Goal: Information Seeking & Learning: Stay updated

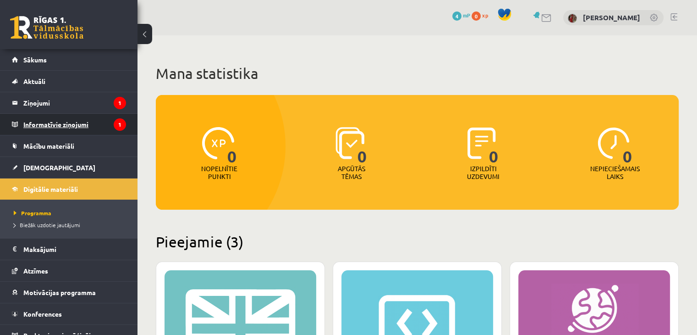
click at [86, 124] on legend "Informatīvie ziņojumi 1" at bounding box center [74, 124] width 103 height 21
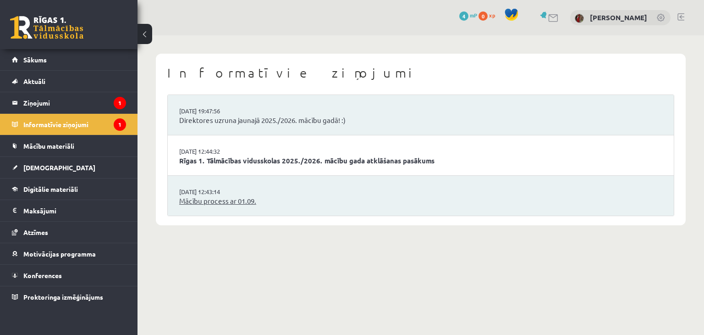
click at [215, 205] on link "Mācību process ar 01.09." at bounding box center [420, 201] width 483 height 11
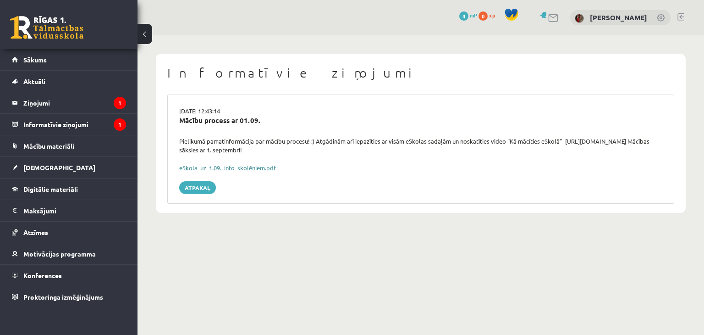
click at [213, 169] on link "eSkola_uz_1.09._info_skolēniem.pdf" at bounding box center [227, 168] width 97 height 8
click at [111, 123] on legend "Informatīvie ziņojumi 1" at bounding box center [74, 124] width 103 height 21
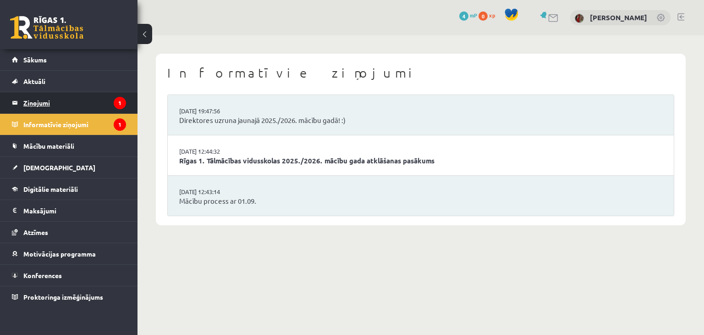
click at [106, 101] on legend "Ziņojumi 1" at bounding box center [74, 102] width 103 height 21
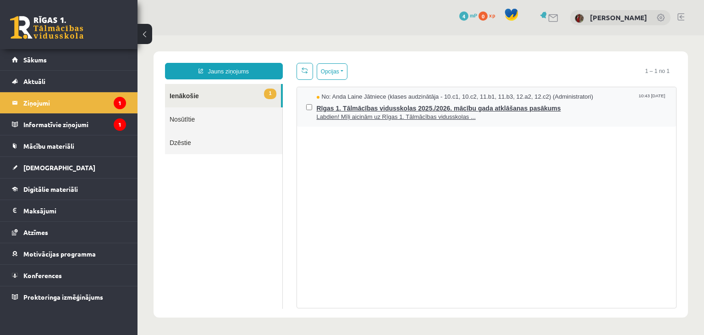
click at [392, 117] on span "Labdien! Mīļi aicinām uz Rīgas 1. Tālmācības vidusskolas ..." at bounding box center [492, 117] width 351 height 9
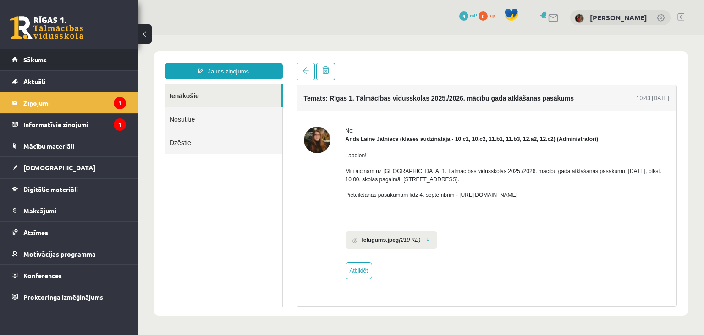
click at [103, 67] on link "Sākums" at bounding box center [69, 59] width 114 height 21
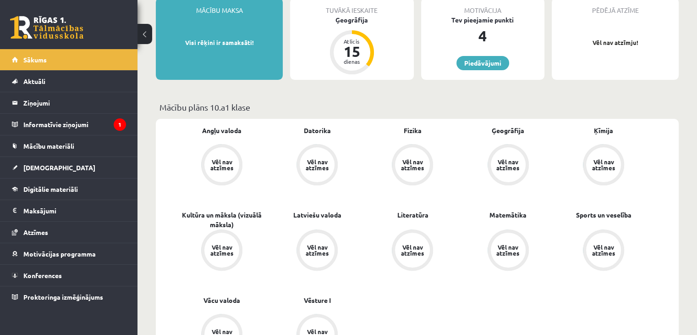
scroll to position [275, 0]
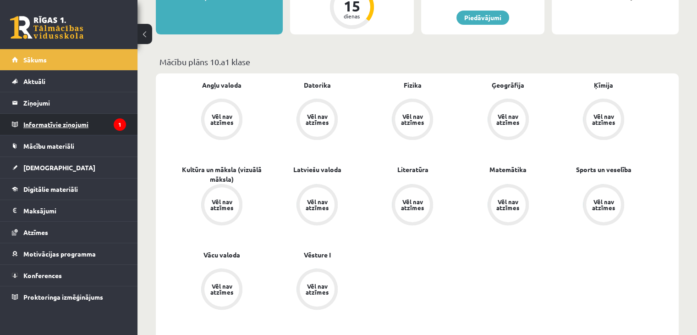
click at [72, 127] on legend "Informatīvie ziņojumi 1" at bounding box center [74, 124] width 103 height 21
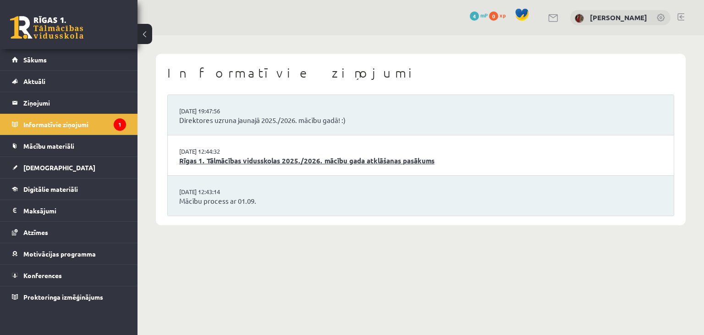
click at [218, 163] on link "Rīgas 1. Tālmācības vidusskolas 2025./2026. mācību gada atklāšanas pasākums" at bounding box center [420, 160] width 483 height 11
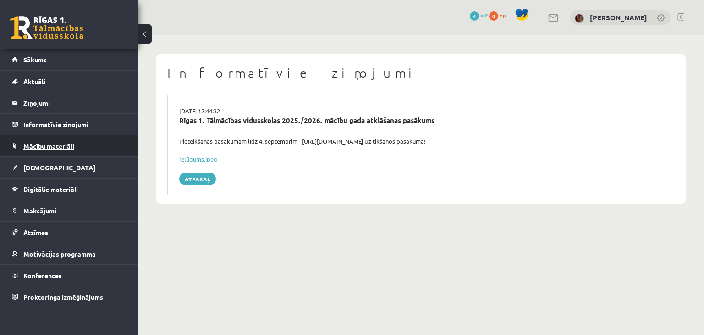
click at [116, 149] on link "Mācību materiāli" at bounding box center [69, 145] width 114 height 21
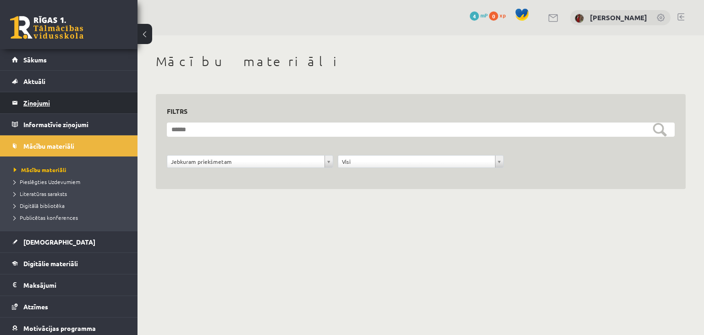
click at [95, 96] on legend "Ziņojumi 0" at bounding box center [74, 102] width 103 height 21
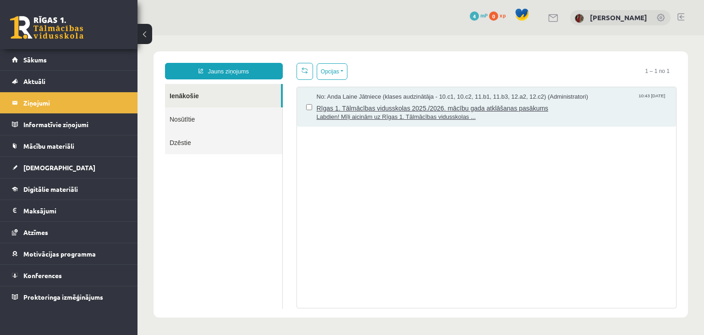
click at [372, 105] on span "Rīgas 1. Tālmācības vidusskolas 2025./2026. mācību gada atklāšanas pasākums" at bounding box center [492, 106] width 351 height 11
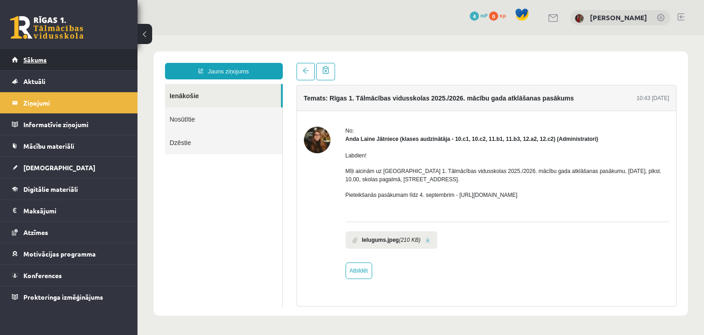
click at [51, 57] on link "Sākums" at bounding box center [69, 59] width 114 height 21
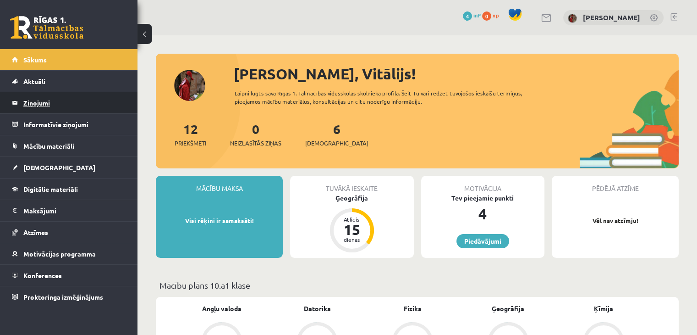
click at [80, 104] on legend "Ziņojumi 0" at bounding box center [74, 102] width 103 height 21
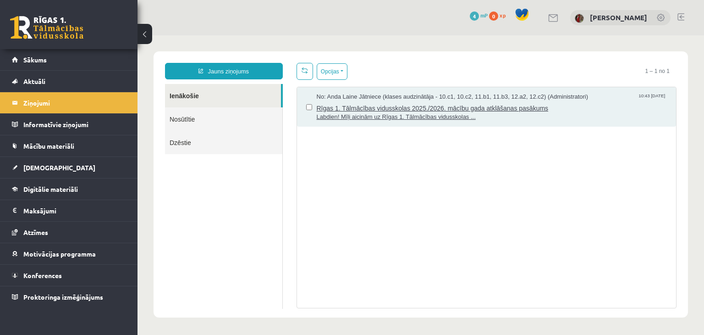
click at [416, 113] on span "Labdien! Mīļi aicinām uz Rīgas 1. Tālmācības vidusskolas ..." at bounding box center [492, 117] width 351 height 9
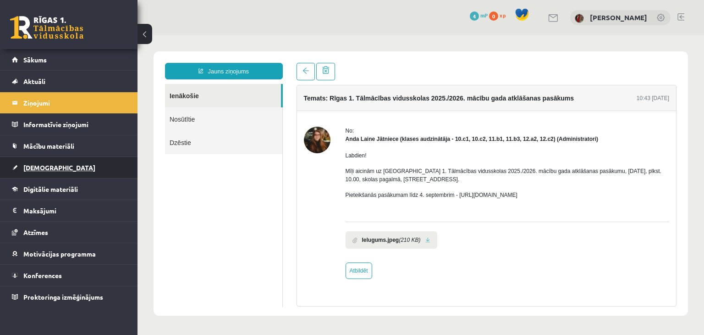
click at [53, 165] on link "[DEMOGRAPHIC_DATA]" at bounding box center [69, 167] width 114 height 21
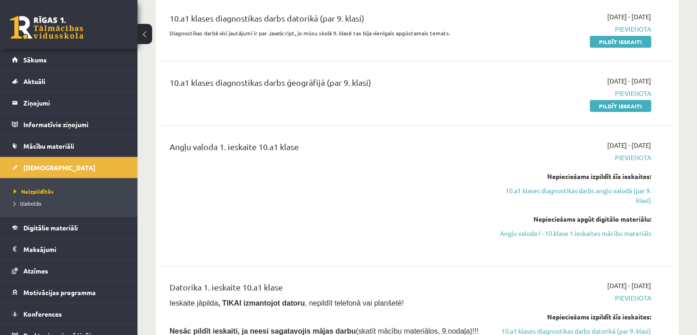
scroll to position [138, 0]
